Goal: Task Accomplishment & Management: Manage account settings

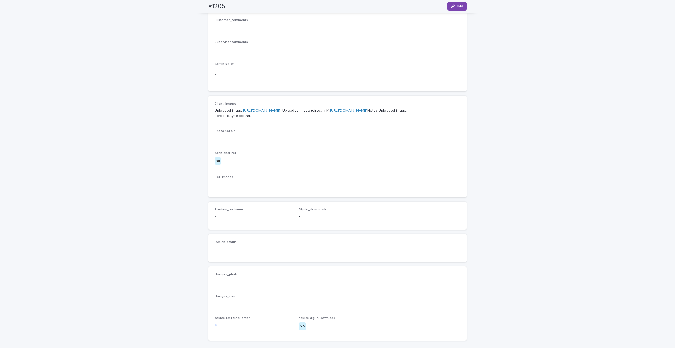
scroll to position [28, 0]
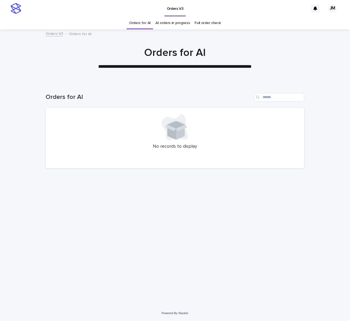
click at [185, 22] on link "AI orders in progress" at bounding box center [172, 23] width 35 height 12
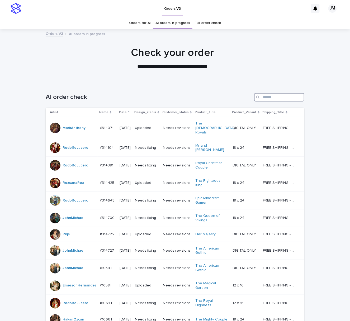
click at [274, 98] on input "Search" at bounding box center [279, 97] width 50 height 8
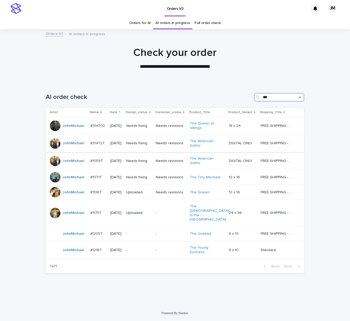
type input "***"
click at [134, 149] on td "Needs fixing" at bounding box center [138, 143] width 29 height 18
click at [133, 167] on td "Needs fixing" at bounding box center [138, 161] width 29 height 18
click at [141, 182] on div "Needs fixing" at bounding box center [138, 177] width 25 height 9
click at [151, 130] on td "Needs fixing" at bounding box center [138, 126] width 29 height 18
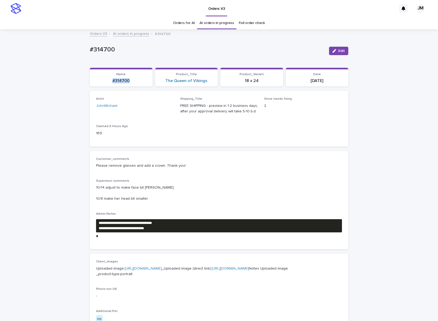
drag, startPoint x: 114, startPoint y: 81, endPoint x: 129, endPoint y: 83, distance: 14.5
click at [129, 83] on p "#314700" at bounding box center [121, 80] width 56 height 5
copy p "#314700"
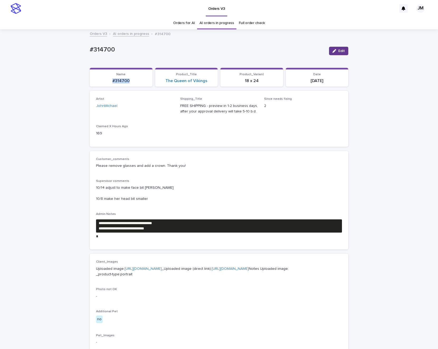
click at [342, 49] on button "Edit" at bounding box center [338, 51] width 19 height 8
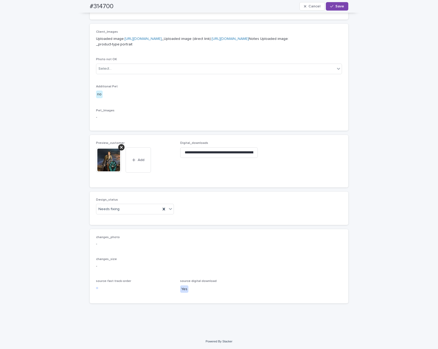
scroll to position [257, 0]
click at [116, 217] on div "Uploaded" at bounding box center [132, 218] width 77 height 9
click at [120, 147] on icon at bounding box center [121, 147] width 3 height 3
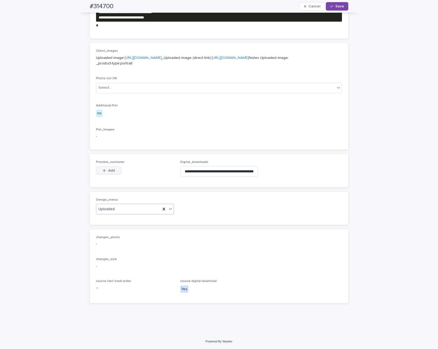
scroll to position [238, 0]
click at [110, 167] on button "Add" at bounding box center [108, 170] width 25 height 8
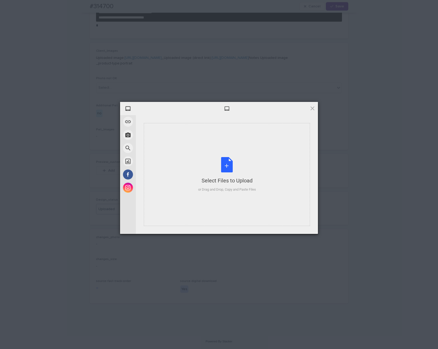
click at [250, 166] on div "Select Files to Upload or Drag and Drop, Copy and Paste Files" at bounding box center [227, 174] width 58 height 35
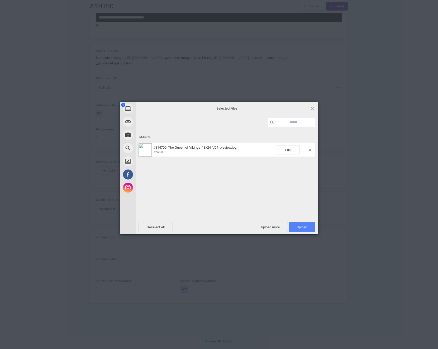
click at [305, 224] on span "Upload 1" at bounding box center [301, 227] width 27 height 10
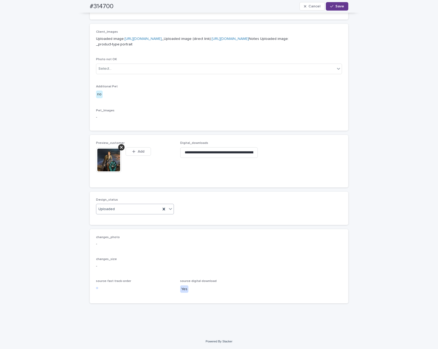
scroll to position [248, 0]
click at [338, 7] on span "Save" at bounding box center [339, 6] width 9 height 4
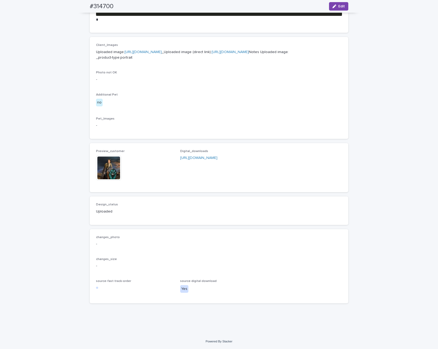
scroll to position [241, 0]
click at [108, 168] on img at bounding box center [108, 167] width 25 height 25
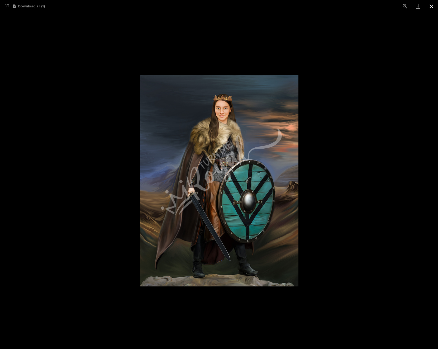
click at [349, 5] on button "Close gallery" at bounding box center [431, 6] width 13 height 12
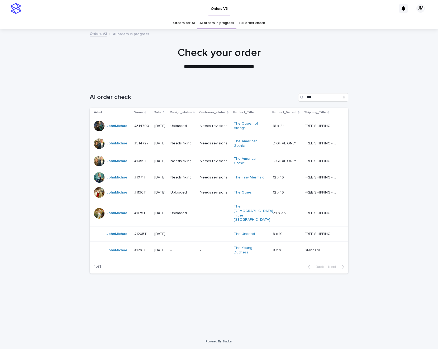
click at [180, 181] on div "Needs fixing" at bounding box center [182, 177] width 25 height 9
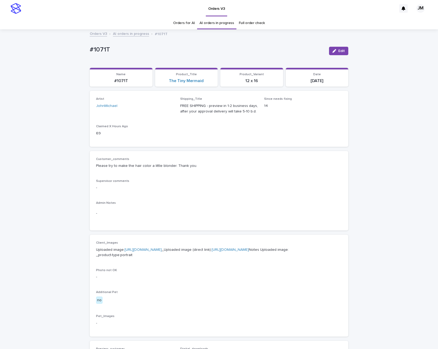
click at [211, 251] on link "https://files.getuploadkit.com/fb9103b9-f7ca-44bf-9857-1dea655e0cff/ab58c231-f0…" at bounding box center [229, 250] width 37 height 4
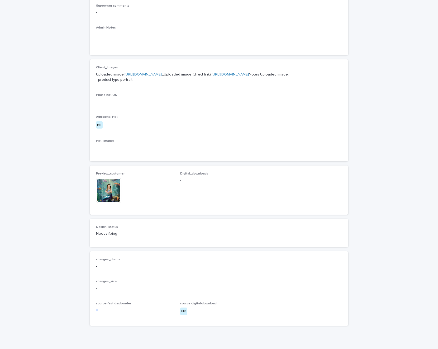
scroll to position [176, 0]
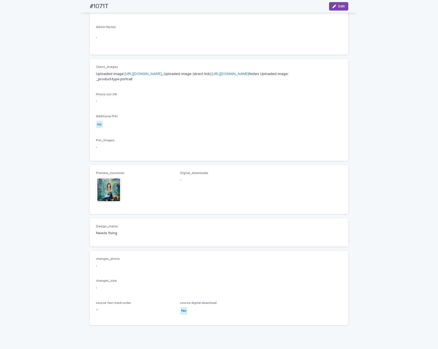
click at [106, 202] on img at bounding box center [108, 189] width 25 height 25
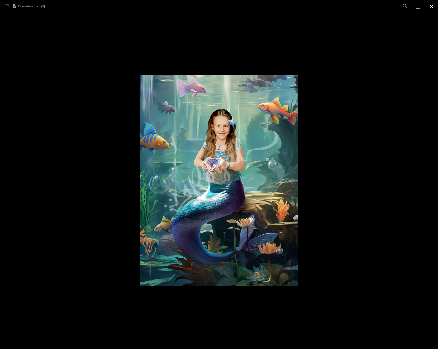
click at [349, 8] on button "Close gallery" at bounding box center [431, 6] width 13 height 12
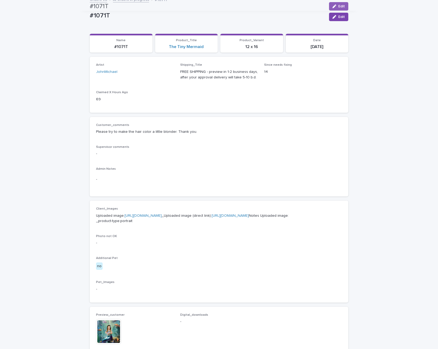
scroll to position [0, 0]
